Goal: Communication & Community: Answer question/provide support

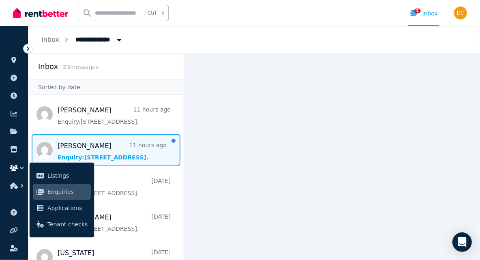
click at [89, 147] on span "Message list" at bounding box center [105, 150] width 155 height 32
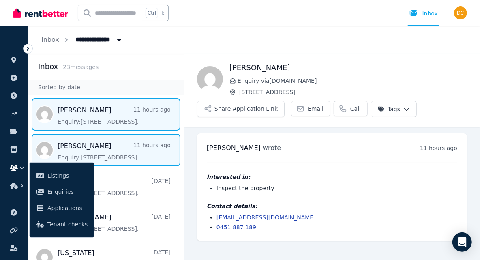
click at [77, 120] on span "Message list" at bounding box center [105, 114] width 155 height 32
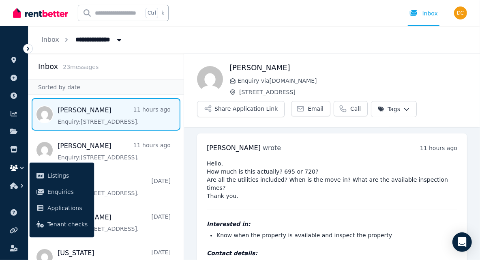
scroll to position [26, 0]
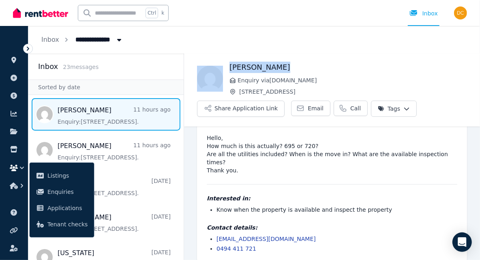
drag, startPoint x: 288, startPoint y: 67, endPoint x: 226, endPoint y: 71, distance: 62.1
click at [226, 71] on div "Jannatul Mawa Enquiry via RealEstate.com.au 19 Sudbury Rd, Mirrabooka Share App…" at bounding box center [332, 89] width 296 height 55
copy div "Jannatul Mawa"
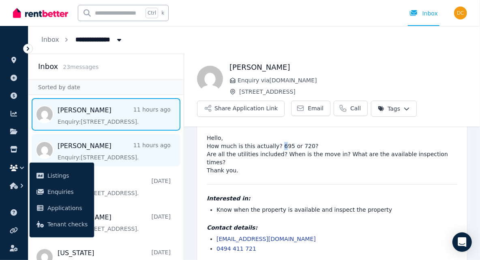
drag, startPoint x: 276, startPoint y: 144, endPoint x: 118, endPoint y: 145, distance: 158.5
click at [274, 144] on pre "Hello, How much is this actually? 695 or 720? Are all the utilities included? W…" at bounding box center [332, 154] width 251 height 41
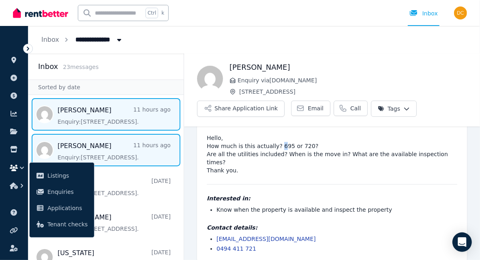
click at [105, 145] on span "Message list" at bounding box center [105, 150] width 155 height 32
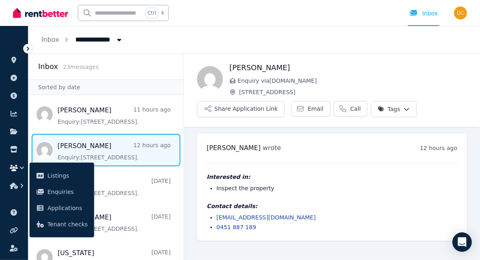
click at [279, 154] on div "Conghao Zhang wrote 12 hours ago 10:00 pm on Sun, 17 Aug 2025 Interested in: In…" at bounding box center [332, 186] width 270 height 107
drag, startPoint x: 252, startPoint y: 227, endPoint x: 213, endPoint y: 232, distance: 38.8
click at [213, 232] on div "Conghao Zhang wrote 12 hours ago 10:00 pm on Sun, 17 Aug 2025 Interested in: In…" at bounding box center [332, 186] width 270 height 107
click at [172, 33] on div "**********" at bounding box center [254, 40] width 452 height 28
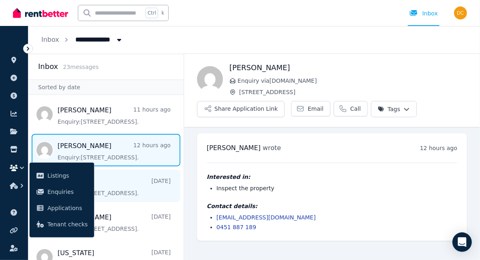
drag, startPoint x: 208, startPoint y: 174, endPoint x: 152, endPoint y: 179, distance: 56.1
click at [208, 175] on h4 "Interested in:" at bounding box center [332, 177] width 251 height 8
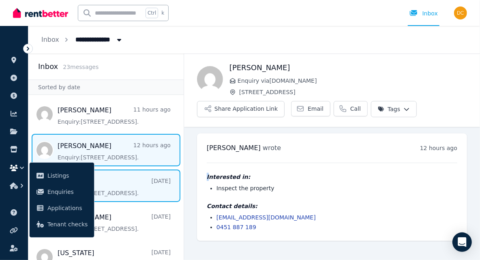
click at [101, 181] on span "Message list" at bounding box center [105, 185] width 155 height 32
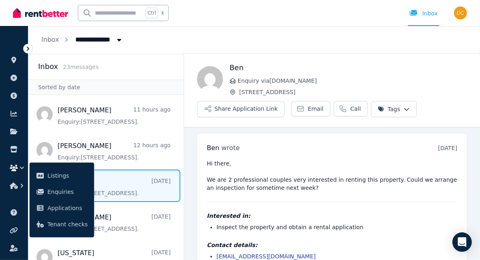
scroll to position [26, 0]
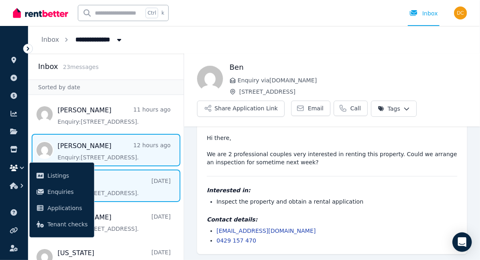
click at [97, 150] on span "Message list" at bounding box center [105, 150] width 155 height 32
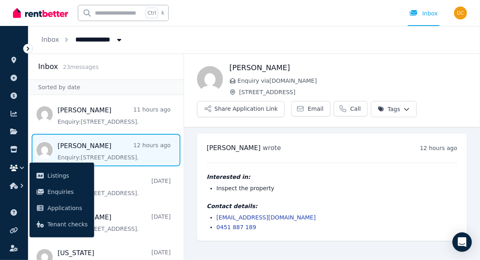
click at [255, 231] on div "Conghao Zhang wrote 12 hours ago 10:00 pm on Sun, 17 Aug 2025 Interested in: In…" at bounding box center [332, 186] width 270 height 107
click at [255, 229] on div "Conghao Zhang wrote 12 hours ago 10:00 pm on Sun, 17 Aug 2025 Interested in: In…" at bounding box center [332, 186] width 270 height 107
drag, startPoint x: 254, startPoint y: 227, endPoint x: 252, endPoint y: 236, distance: 9.1
click at [252, 236] on div "Conghao Zhang wrote 12 hours ago 10:00 pm on Sun, 17 Aug 2025 Interested in: In…" at bounding box center [332, 186] width 270 height 107
drag, startPoint x: 257, startPoint y: 229, endPoint x: 217, endPoint y: 226, distance: 41.1
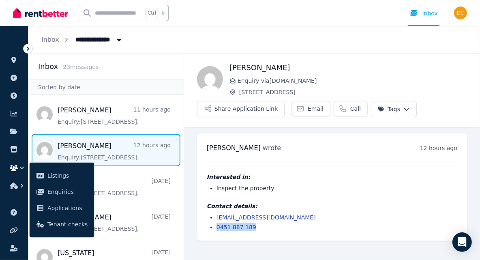
click at [217, 226] on li "0451 887 189" at bounding box center [337, 227] width 241 height 8
drag, startPoint x: 204, startPoint y: 145, endPoint x: 273, endPoint y: 145, distance: 69.7
click at [273, 145] on div "Conghao Zhang wrote 12 hours ago 10:00 pm on Sun, 17 Aug 2025 Interested in: In…" at bounding box center [332, 186] width 270 height 107
click at [277, 146] on div "Conghao Zhang wrote 12 hours ago 10:00 pm on Sun, 17 Aug 2025" at bounding box center [332, 148] width 251 height 10
click at [272, 179] on h4 "Interested in:" at bounding box center [332, 177] width 251 height 8
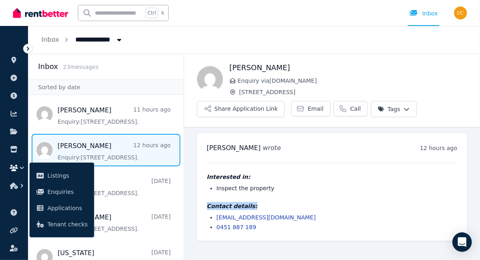
drag, startPoint x: 270, startPoint y: 192, endPoint x: 277, endPoint y: 186, distance: 9.2
click at [277, 186] on div "Interested in: Inspect the property Contact details: conghaozhang18@gmail.com 0…" at bounding box center [332, 197] width 251 height 69
click at [277, 186] on li "Inspect the property" at bounding box center [337, 188] width 241 height 8
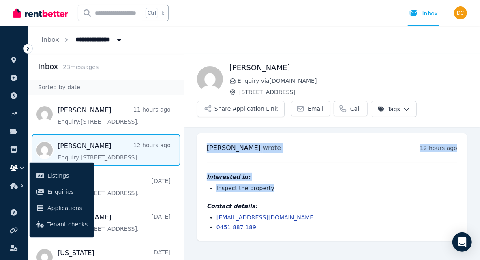
drag, startPoint x: 273, startPoint y: 188, endPoint x: 206, endPoint y: 144, distance: 80.7
click at [206, 144] on div "Conghao Zhang wrote 12 hours ago 10:00 pm on Sun, 17 Aug 2025 Interested in: In…" at bounding box center [332, 186] width 270 height 107
click at [206, 158] on div "Conghao Zhang wrote 12 hours ago 10:00 pm on Sun, 17 Aug 2025 Interested in: In…" at bounding box center [332, 186] width 270 height 107
drag, startPoint x: 205, startPoint y: 147, endPoint x: 272, endPoint y: 188, distance: 78.2
click at [272, 188] on div "Conghao Zhang wrote 12 hours ago 10:00 pm on Sun, 17 Aug 2025 Interested in: In…" at bounding box center [332, 186] width 270 height 107
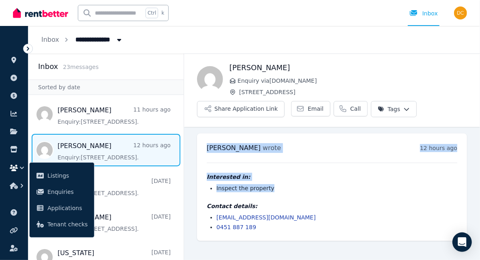
click at [271, 188] on li "Inspect the property" at bounding box center [337, 188] width 241 height 8
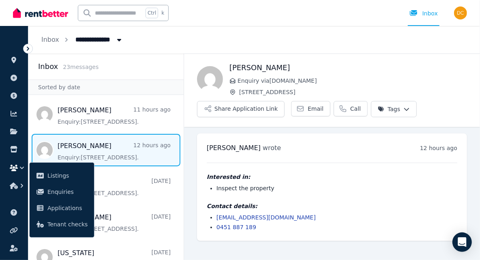
drag, startPoint x: 271, startPoint y: 188, endPoint x: 273, endPoint y: 184, distance: 4.4
click at [273, 184] on li "Inspect the property" at bounding box center [337, 188] width 241 height 8
click at [272, 189] on li "Inspect the property" at bounding box center [337, 188] width 241 height 8
drag, startPoint x: 268, startPoint y: 190, endPoint x: 230, endPoint y: 176, distance: 40.1
click at [207, 176] on div "Interested in: Inspect the property" at bounding box center [332, 182] width 251 height 19
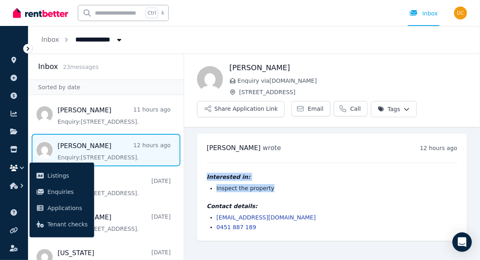
drag, startPoint x: 258, startPoint y: 177, endPoint x: 264, endPoint y: 178, distance: 6.1
click at [259, 177] on h4 "Interested in:" at bounding box center [332, 177] width 251 height 8
